Goal: Transaction & Acquisition: Purchase product/service

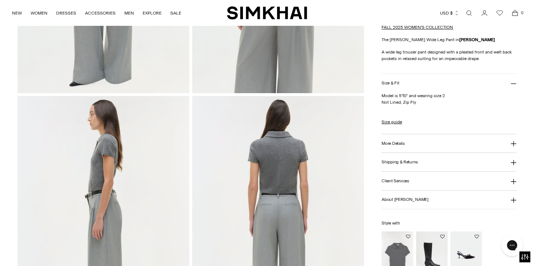
scroll to position [217, 0]
click at [383, 53] on p "A wide leg trouser pant designed with a pleated front and welt back pockets in …" at bounding box center [448, 54] width 134 height 13
click at [394, 144] on h3 "More Details" at bounding box center [392, 143] width 23 height 5
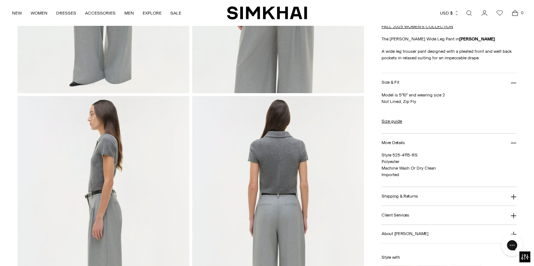
drag, startPoint x: 382, startPoint y: 163, endPoint x: 446, endPoint y: 169, distance: 64.4
click at [446, 169] on p "Style 525-4115-RS Polyester Machine Wash Or Dry Clean Imported" at bounding box center [448, 165] width 134 height 26
copy span "Polyester Machine Wash Or Dry Clean"
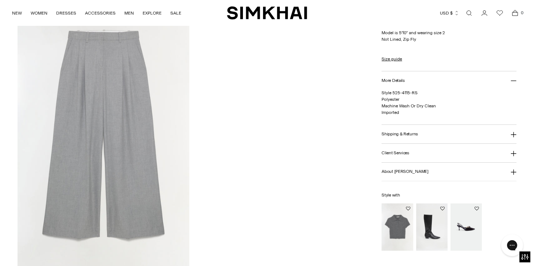
scroll to position [1195, 0]
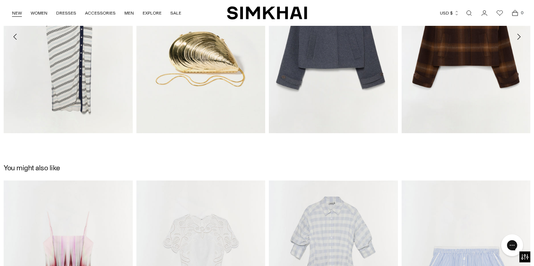
click at [15, 12] on link "NEW" at bounding box center [17, 13] width 10 height 16
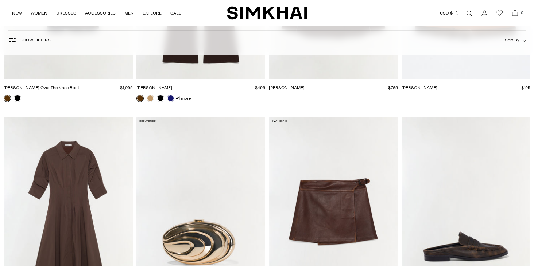
scroll to position [832, 0]
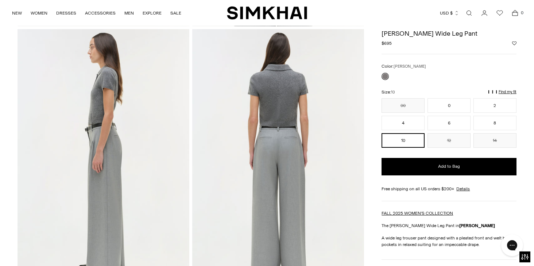
click at [385, 34] on h1 "[PERSON_NAME] Wide Leg Pant" at bounding box center [448, 33] width 134 height 7
